Goal: Information Seeking & Learning: Learn about a topic

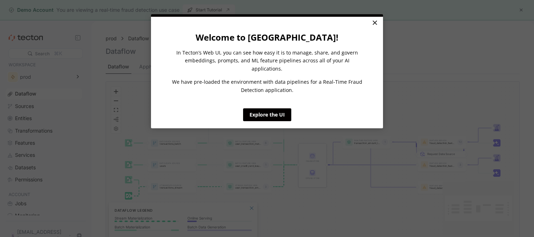
click at [375, 24] on link "×" at bounding box center [374, 23] width 12 height 13
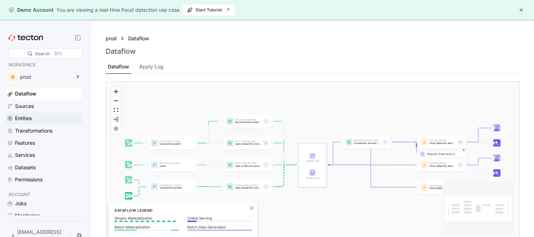
click at [45, 121] on div "Entities" at bounding box center [48, 118] width 66 height 8
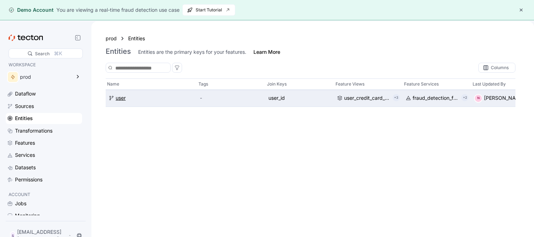
click at [122, 98] on div "user" at bounding box center [121, 99] width 10 height 8
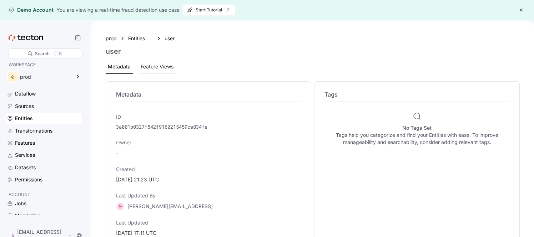
click at [159, 65] on div "Feature Views" at bounding box center [157, 67] width 33 height 8
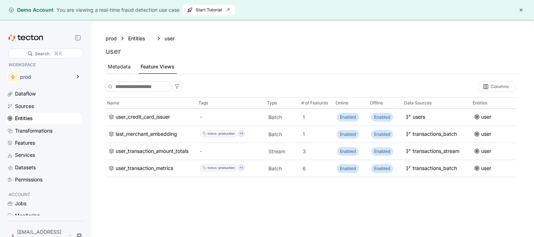
click at [119, 65] on div "Metadata" at bounding box center [119, 67] width 23 height 8
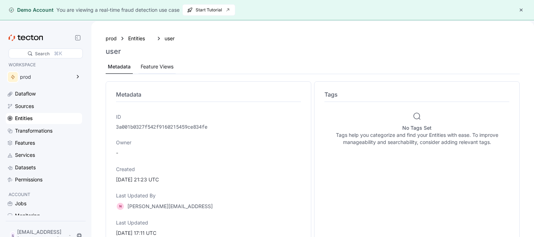
click at [159, 63] on div "Feature Views" at bounding box center [157, 67] width 33 height 8
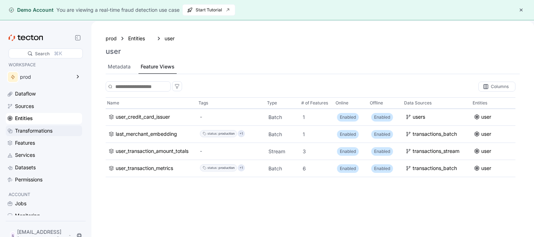
click at [50, 132] on div "Transformations" at bounding box center [33, 131] width 37 height 8
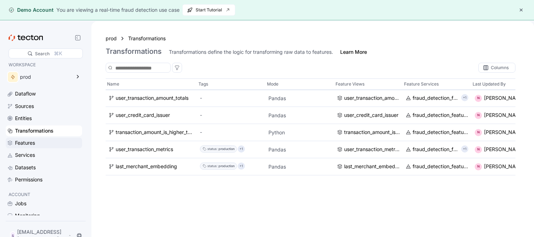
click at [24, 144] on div "Features" at bounding box center [25, 143] width 20 height 8
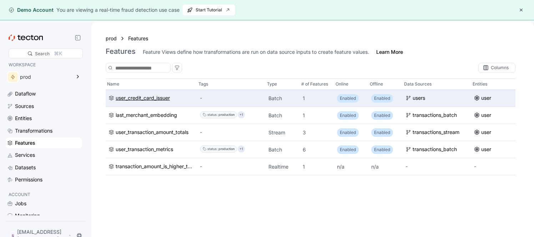
click at [132, 100] on div "user_credit_card_issuer" at bounding box center [143, 99] width 54 height 8
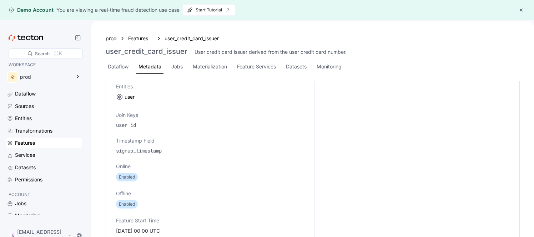
scroll to position [281, 0]
click at [428, 70] on div "Dataflow Metadata Jobs Materialization Feature Services Datasets Monitoring" at bounding box center [313, 67] width 414 height 14
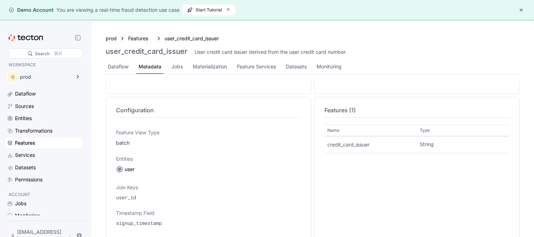
scroll to position [332, 0]
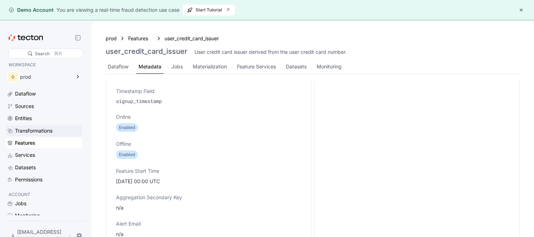
click at [61, 131] on div "Transformations" at bounding box center [48, 131] width 66 height 8
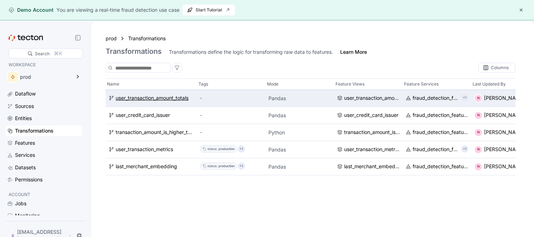
click at [152, 99] on div "user_transaction_amount_totals" at bounding box center [152, 99] width 73 height 8
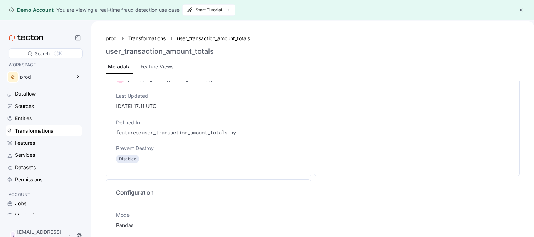
scroll to position [147, 0]
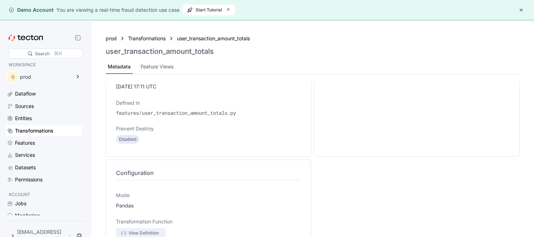
click at [139, 231] on div "View Definition" at bounding box center [143, 233] width 30 height 7
click at [23, 142] on div "Features" at bounding box center [25, 143] width 20 height 8
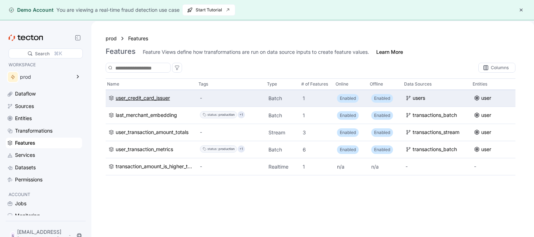
click at [147, 100] on div "user_credit_card_issuer" at bounding box center [143, 99] width 54 height 8
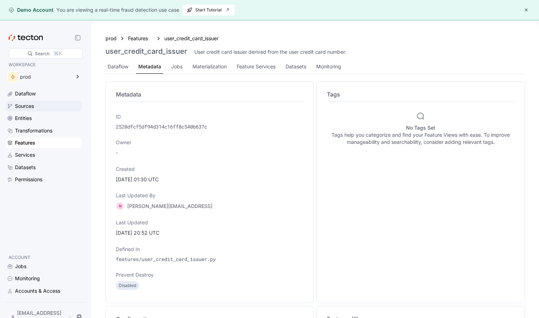
click at [39, 105] on div "Sources" at bounding box center [48, 106] width 66 height 8
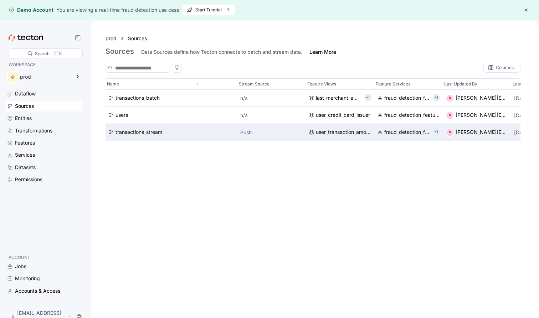
scroll to position [0, 169]
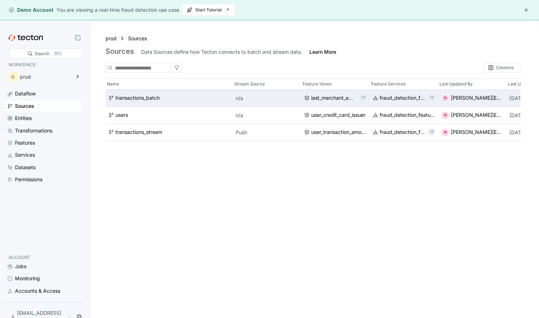
click at [364, 99] on p "+1" at bounding box center [364, 98] width 4 height 7
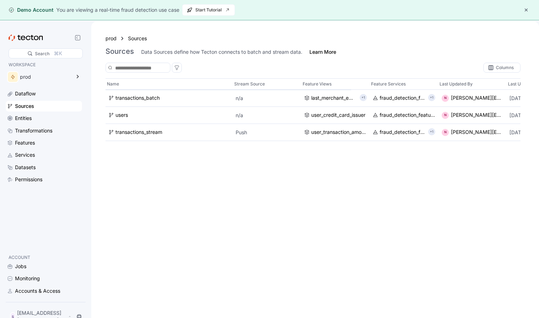
click at [345, 170] on div "Name Tags Type Batch Source Stream Source Feature Views Feature Services Last U…" at bounding box center [313, 205] width 415 height 254
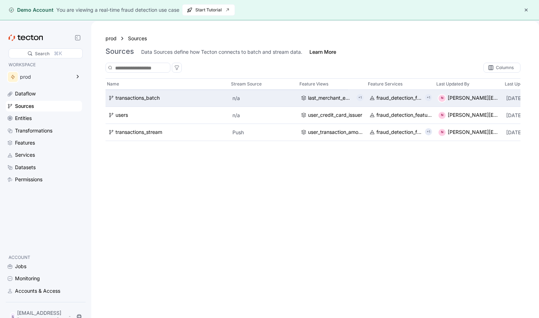
scroll to position [0, 184]
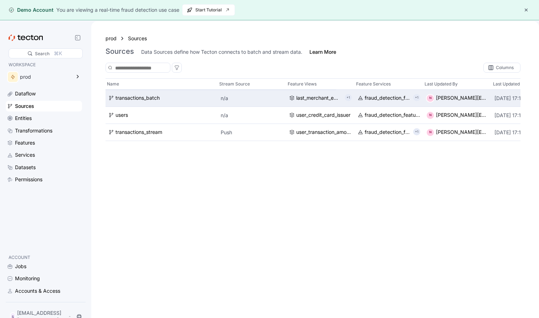
click at [348, 96] on p "+1" at bounding box center [349, 98] width 4 height 7
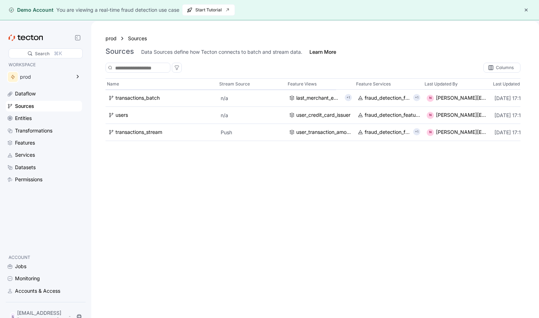
click at [331, 179] on div "Name Tags Type Batch Source Stream Source Feature Views Feature Services Last U…" at bounding box center [313, 205] width 415 height 254
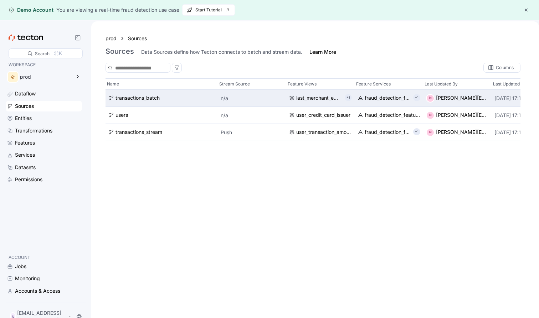
click at [349, 97] on p "+1" at bounding box center [349, 98] width 4 height 7
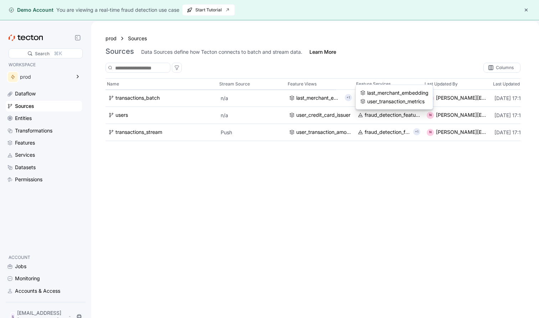
click at [375, 166] on div "Name Tags Type Batch Source Stream Source Feature Views Feature Services Last U…" at bounding box center [313, 205] width 415 height 254
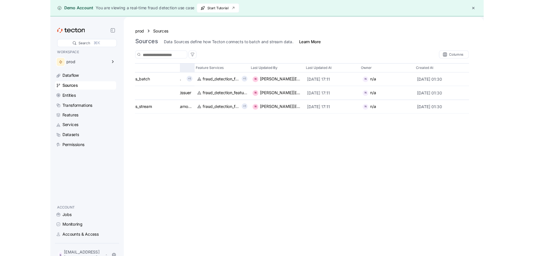
scroll to position [0, 361]
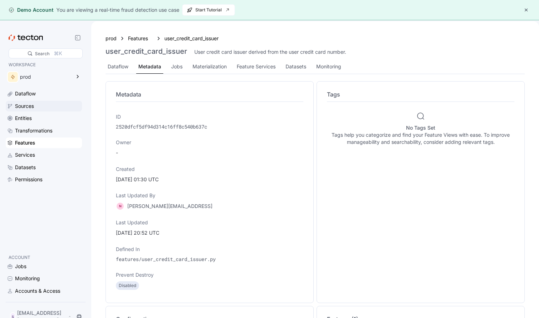
click at [44, 105] on div "Sources" at bounding box center [48, 106] width 66 height 8
